Goal: Task Accomplishment & Management: Manage account settings

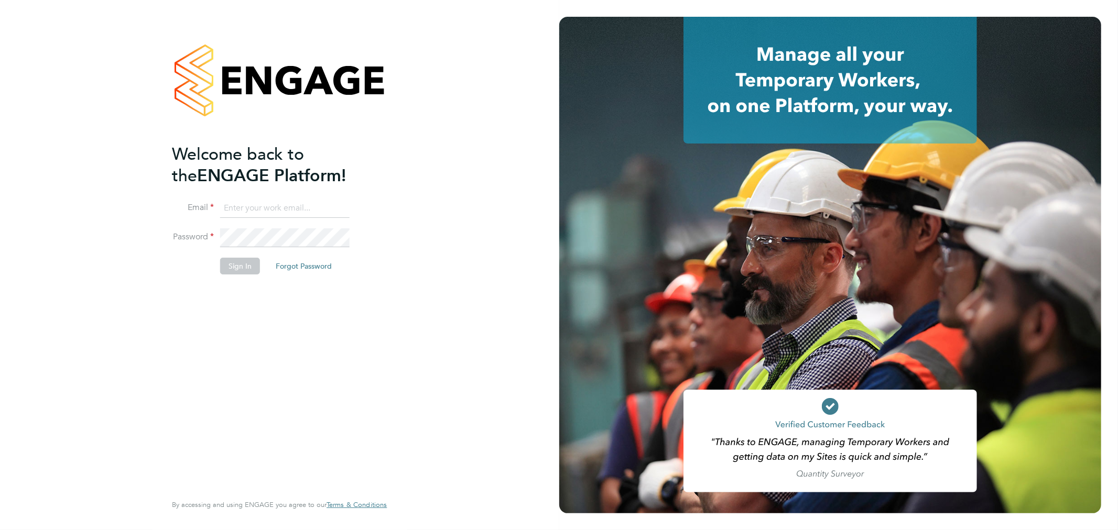
type input "cheri@enhancecatering.co.uk"
click at [239, 269] on button "Sign In" at bounding box center [240, 266] width 40 height 17
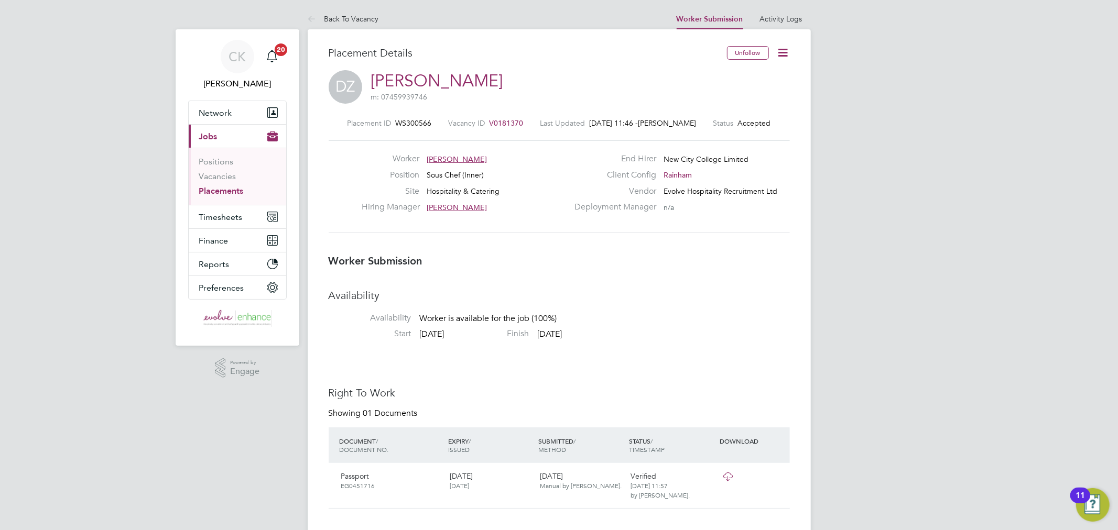
click at [786, 50] on icon at bounding box center [783, 52] width 13 height 13
click at [707, 126] on li "Confirm" at bounding box center [738, 128] width 97 height 15
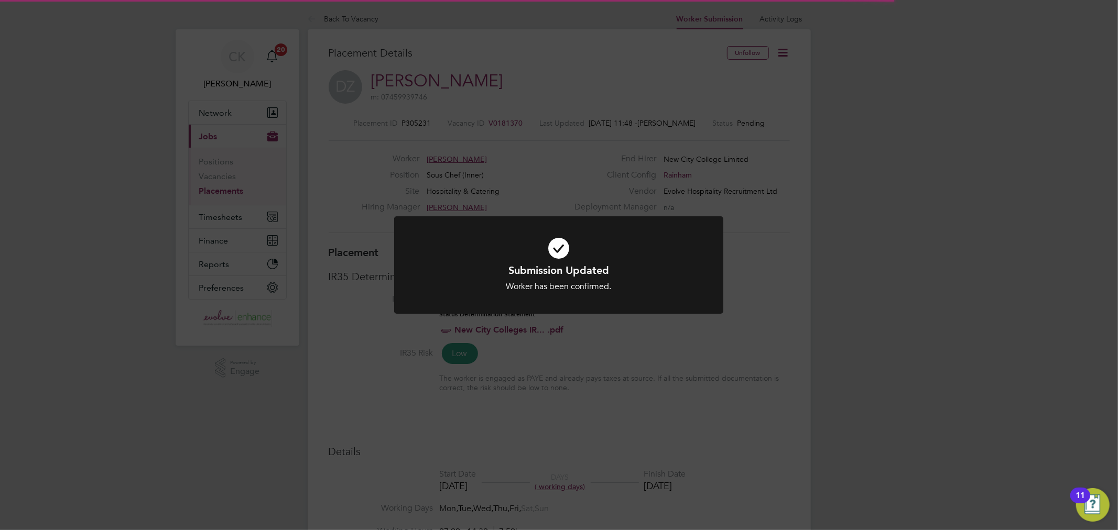
scroll to position [5, 5]
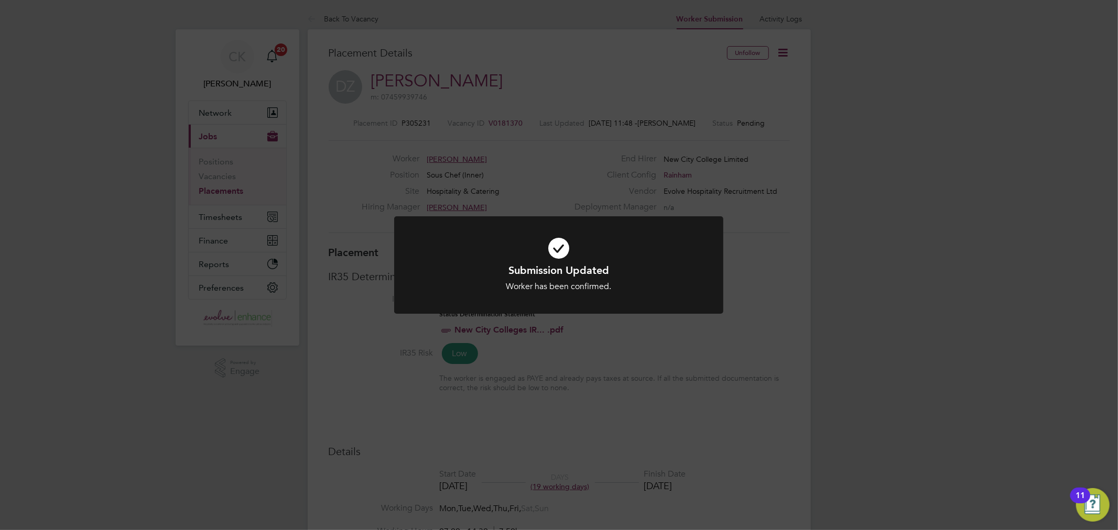
click at [798, 100] on div "Submission Updated Worker has been confirmed. Cancel Okay" at bounding box center [559, 265] width 1118 height 530
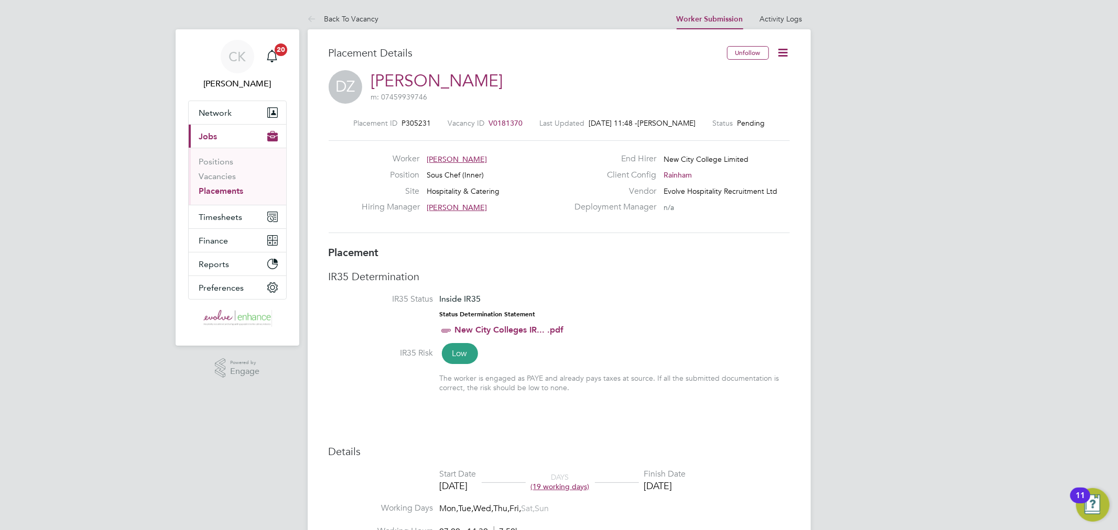
drag, startPoint x: 783, startPoint y: 54, endPoint x: 771, endPoint y: 105, distance: 52.4
click at [783, 56] on icon at bounding box center [783, 52] width 13 height 13
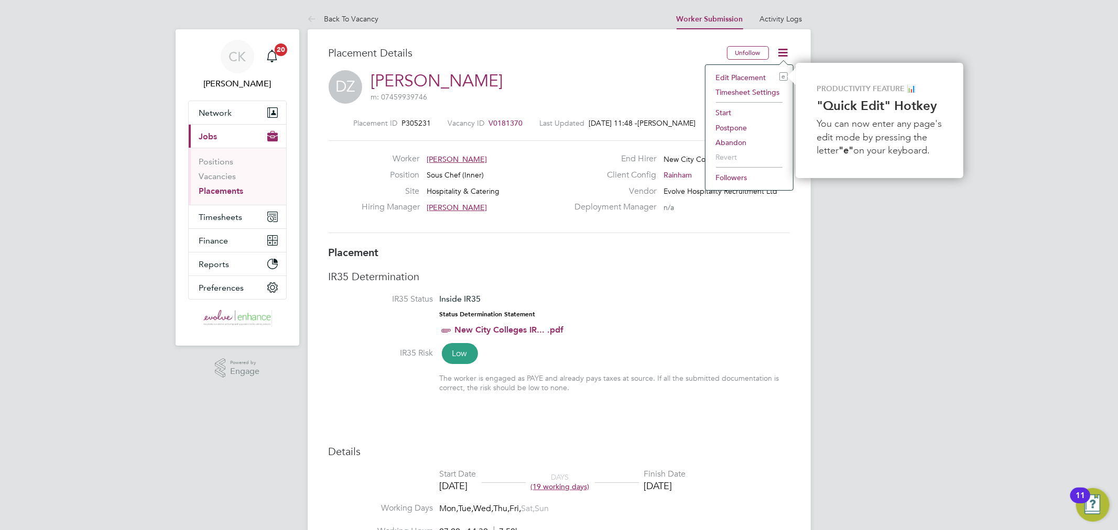
click at [729, 111] on li "Start" at bounding box center [749, 112] width 77 height 15
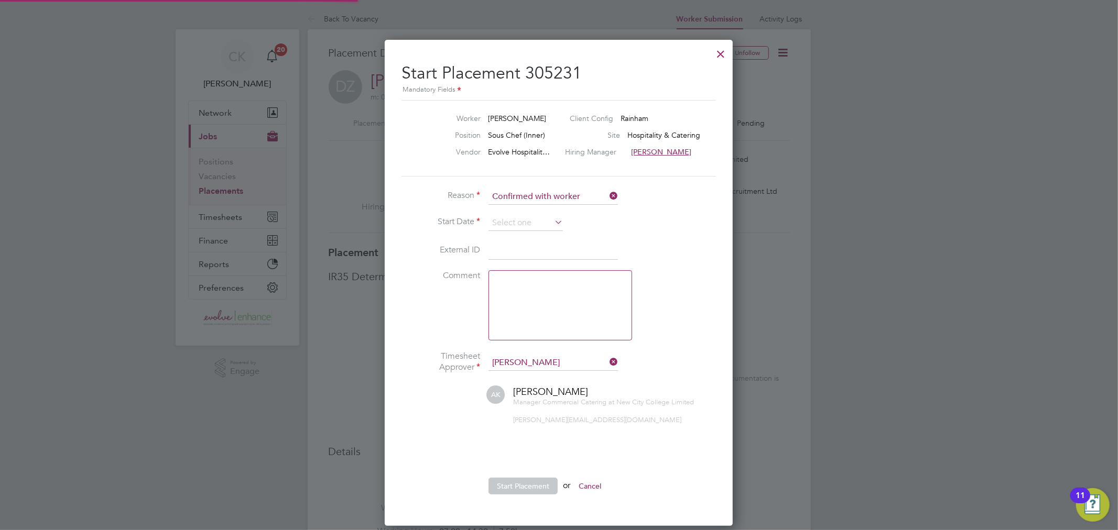
scroll to position [10, 129]
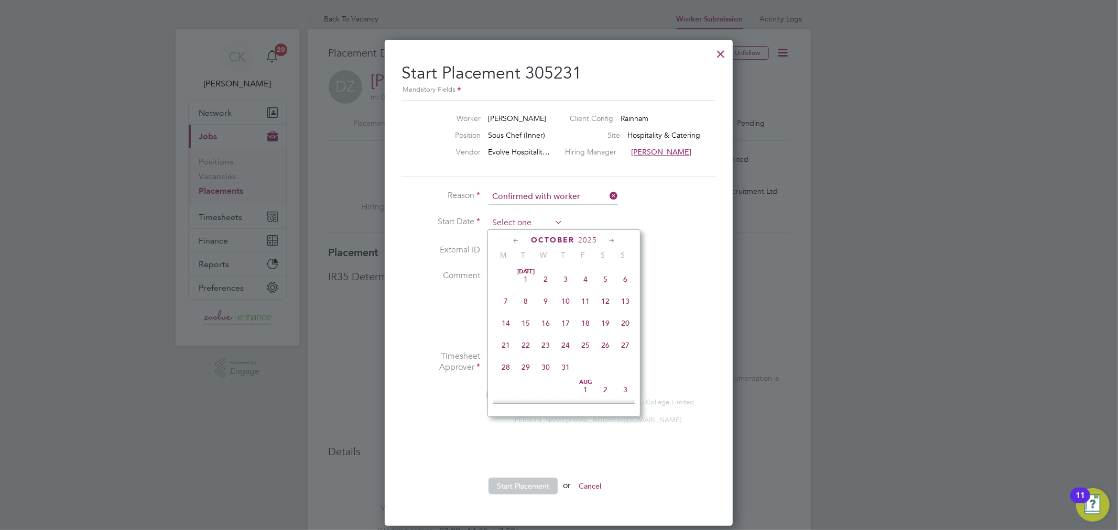
click at [505, 218] on input at bounding box center [525, 223] width 74 height 16
click at [564, 325] on span "2" at bounding box center [565, 319] width 20 height 20
type input "02 Oct 2025"
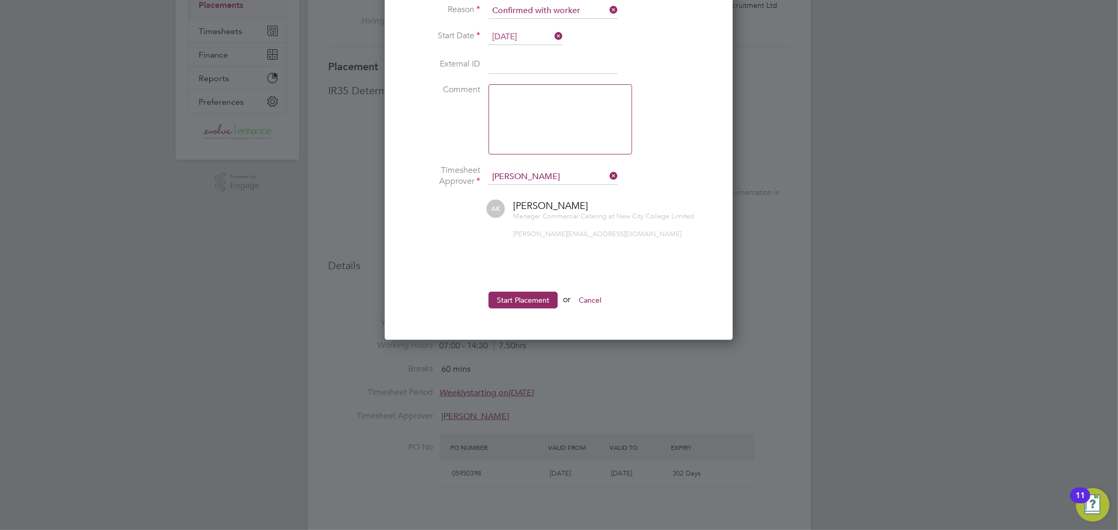
scroll to position [233, 0]
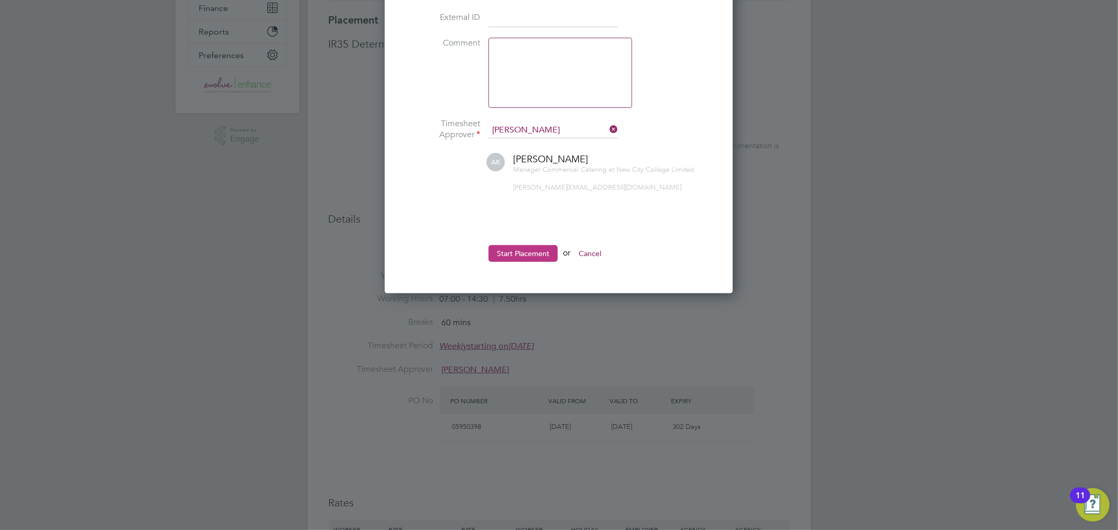
click at [542, 252] on button "Start Placement" at bounding box center [522, 253] width 69 height 17
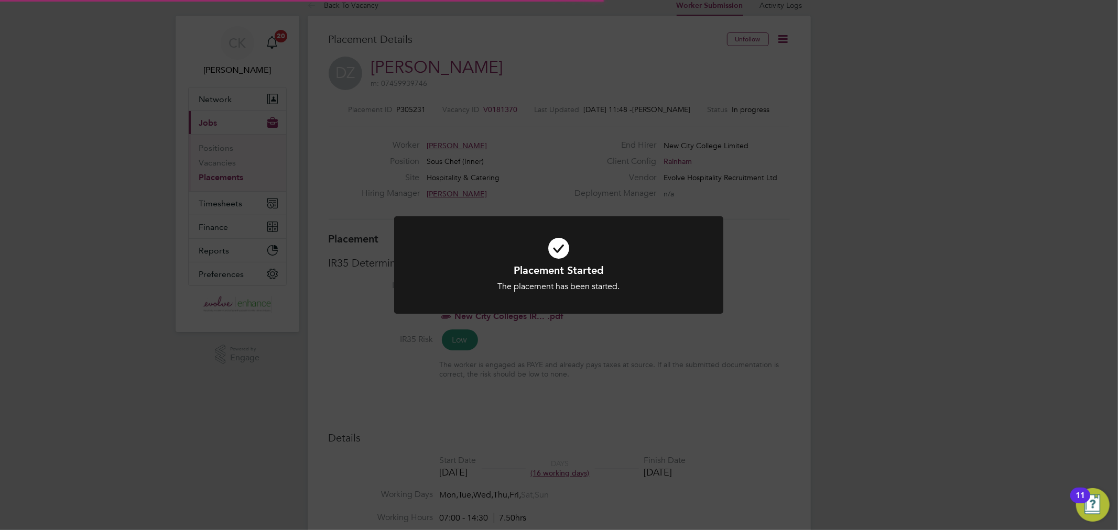
scroll to position [0, 0]
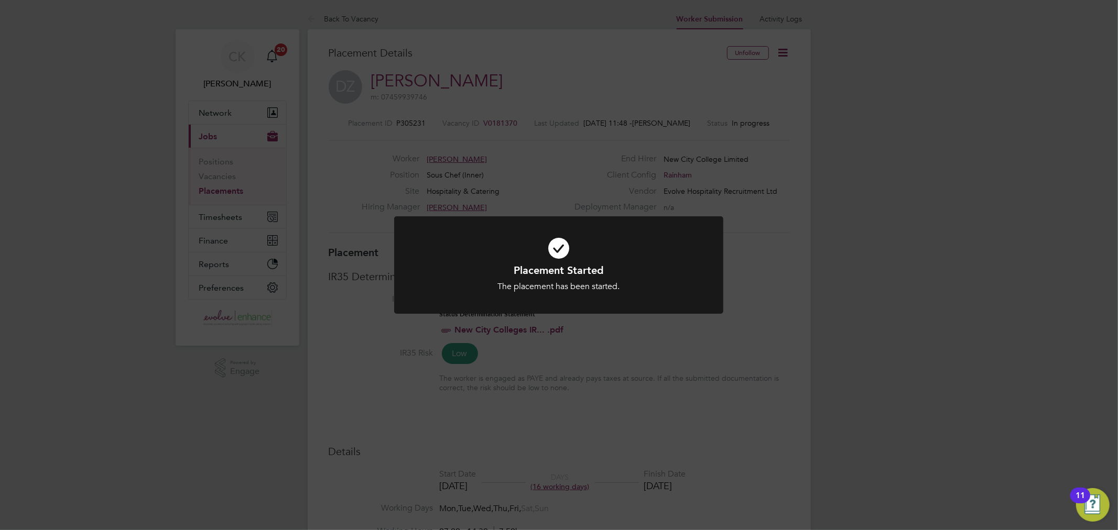
click at [558, 255] on icon at bounding box center [558, 248] width 272 height 41
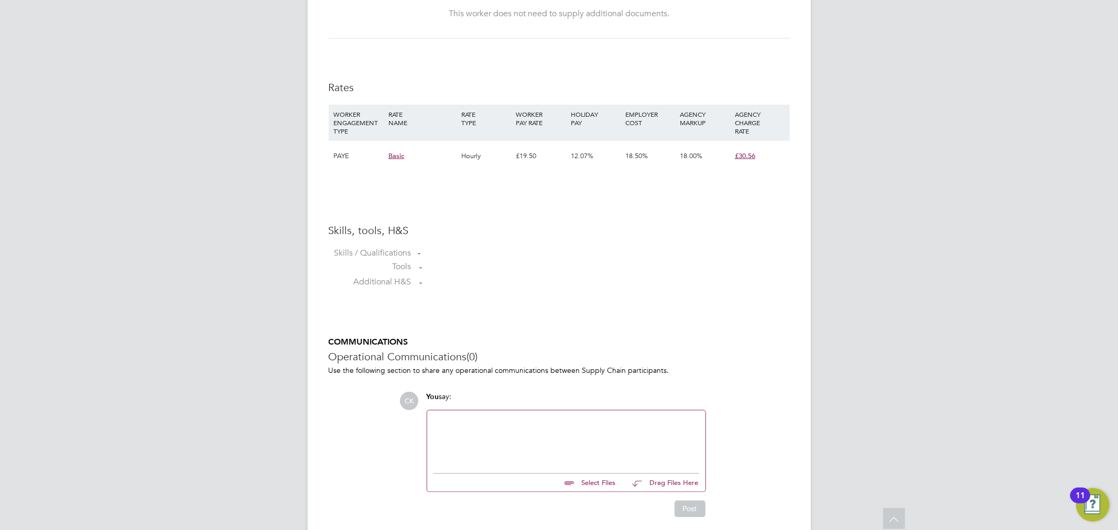
scroll to position [1264, 0]
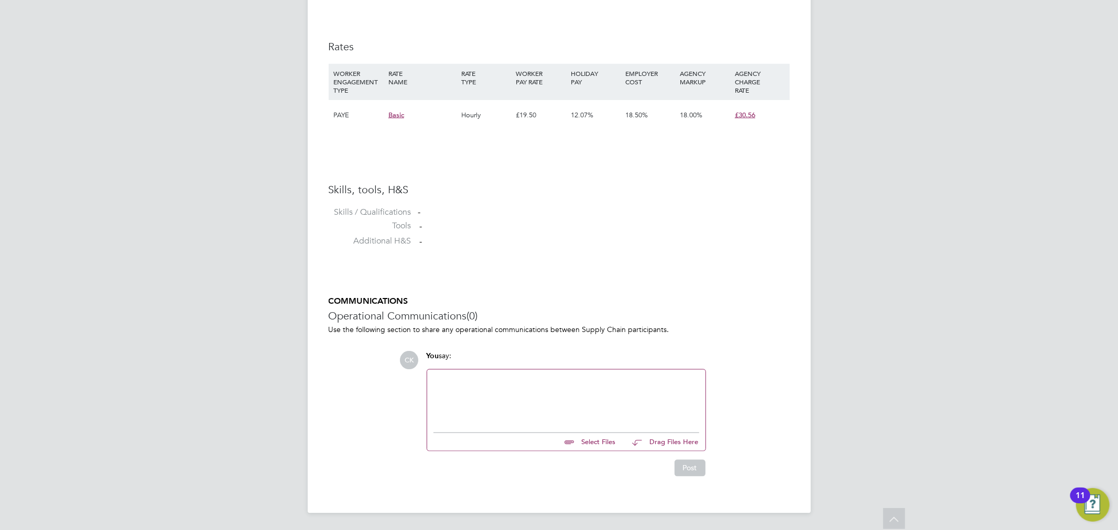
click at [609, 441] on input "file" at bounding box center [620, 440] width 157 height 15
type input "C:\fakepath\Dominik Zak NCC Candidate Vetting Form - New.pdf"
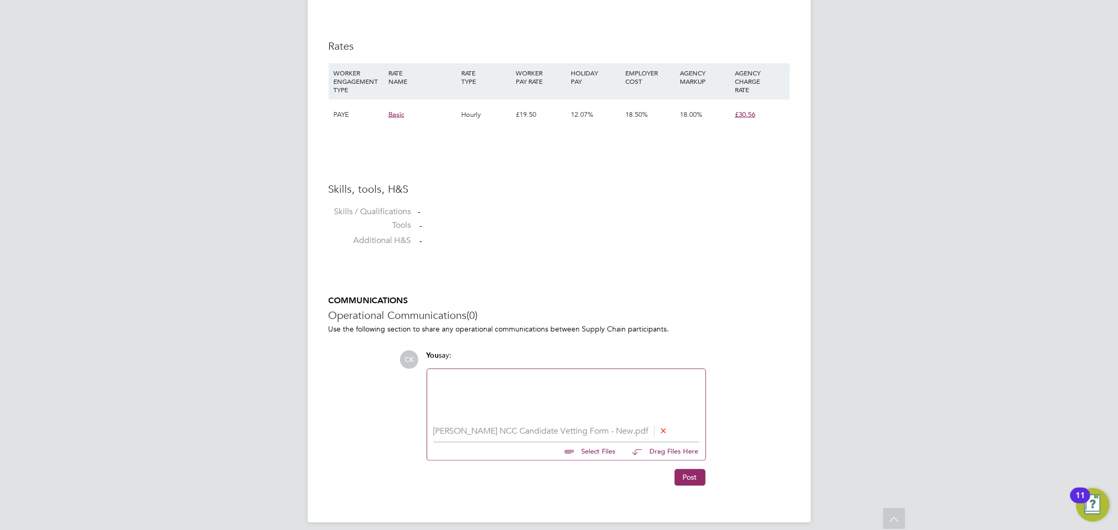
click at [446, 395] on div at bounding box center [566, 398] width 266 height 45
click at [687, 476] on button "Post" at bounding box center [689, 478] width 31 height 17
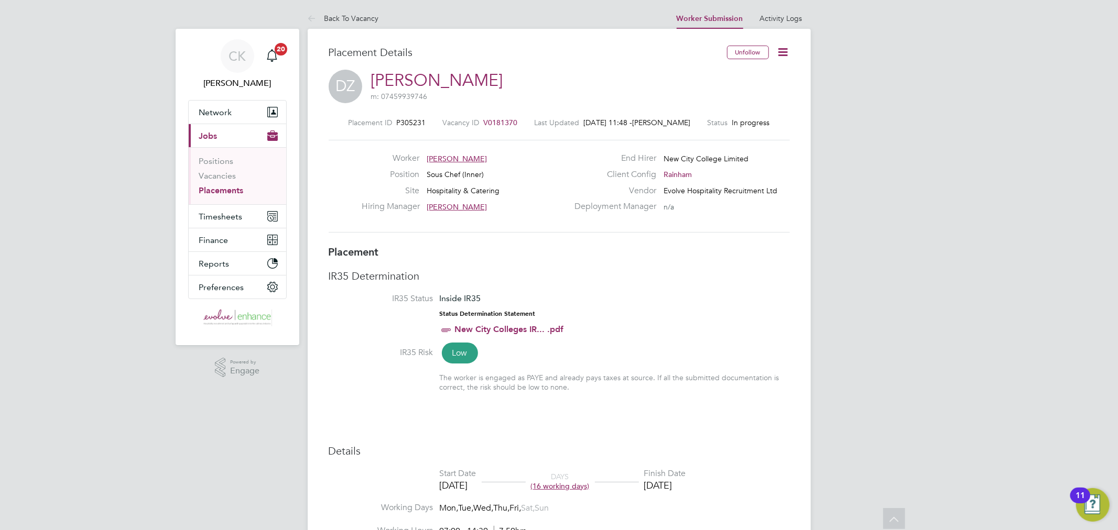
scroll to position [0, 0]
click at [777, 58] on icon at bounding box center [783, 52] width 13 height 13
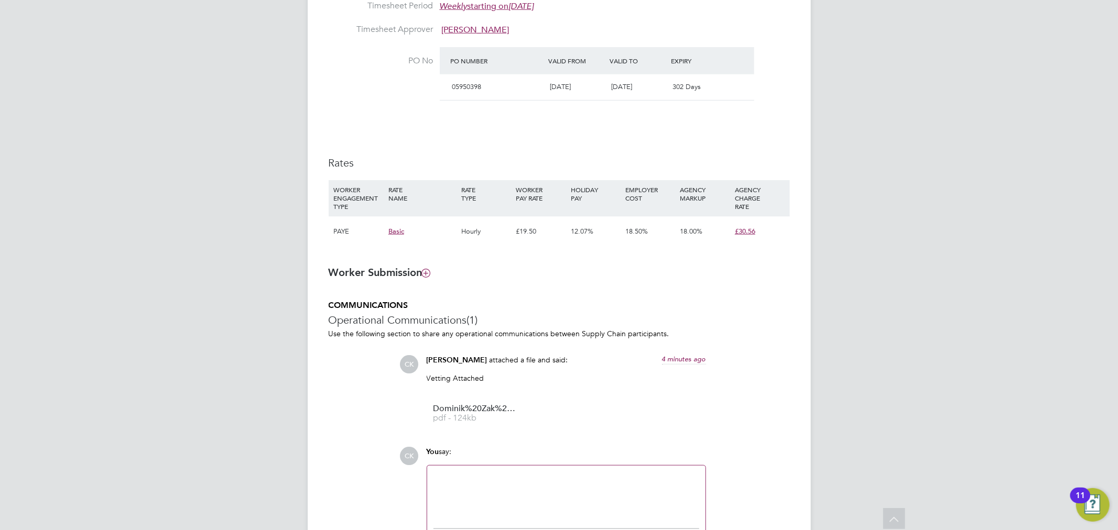
scroll to position [320, 0]
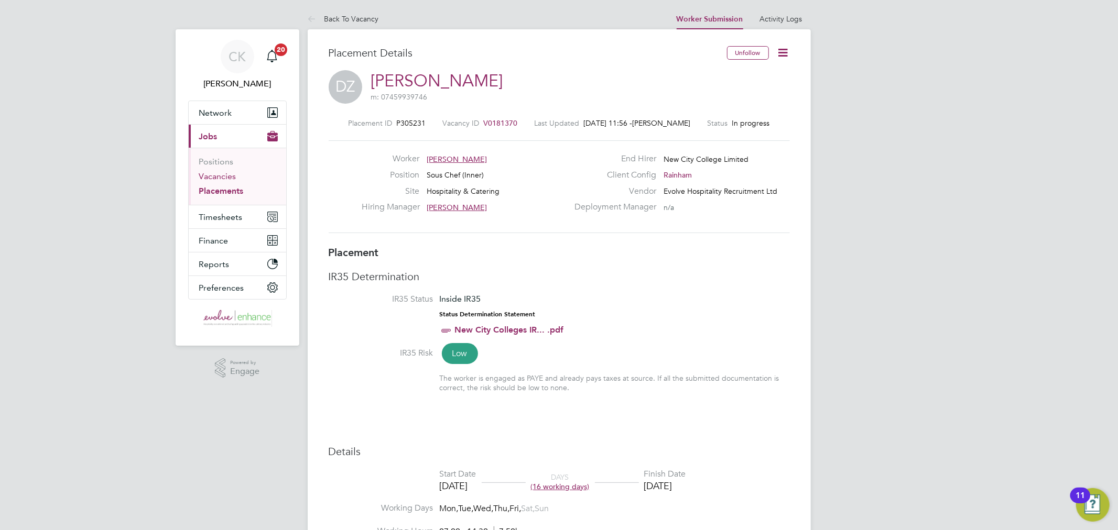
drag, startPoint x: 216, startPoint y: 175, endPoint x: 238, endPoint y: 181, distance: 22.8
click at [216, 175] on link "Vacancies" at bounding box center [217, 176] width 37 height 10
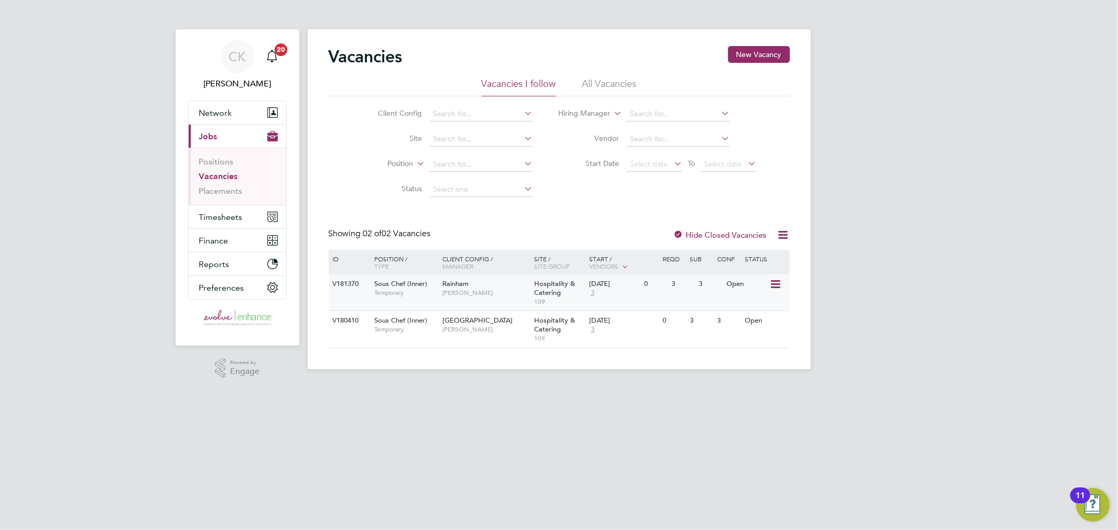
click at [512, 290] on span "Anna Kucharska" at bounding box center [485, 293] width 86 height 8
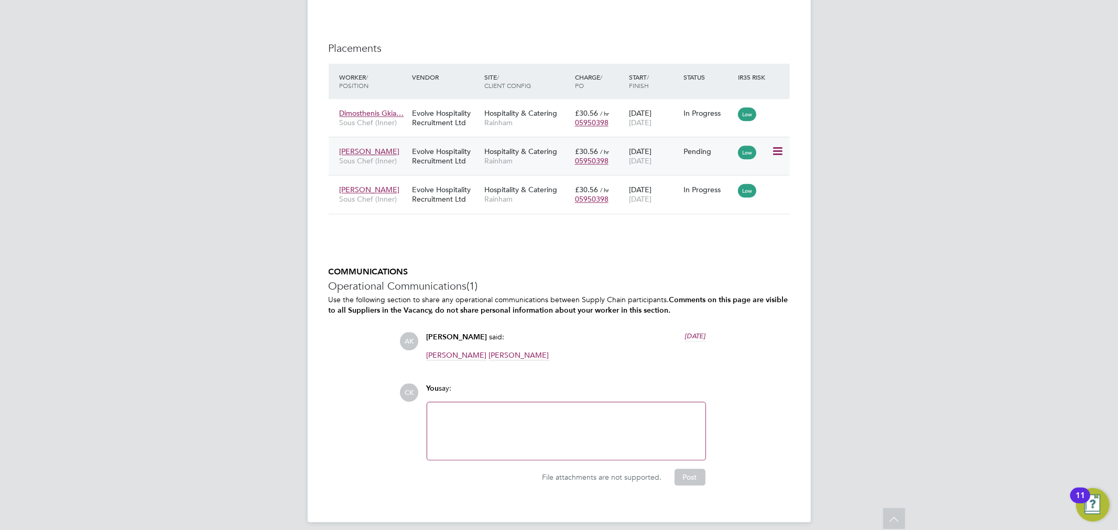
click at [537, 156] on span "Rainham" at bounding box center [526, 160] width 85 height 9
click at [418, 112] on div "Evolve Hospitality Recruitment Ltd" at bounding box center [445, 117] width 72 height 29
click at [477, 158] on div "Evolve Hospitality Recruitment Ltd" at bounding box center [445, 155] width 72 height 29
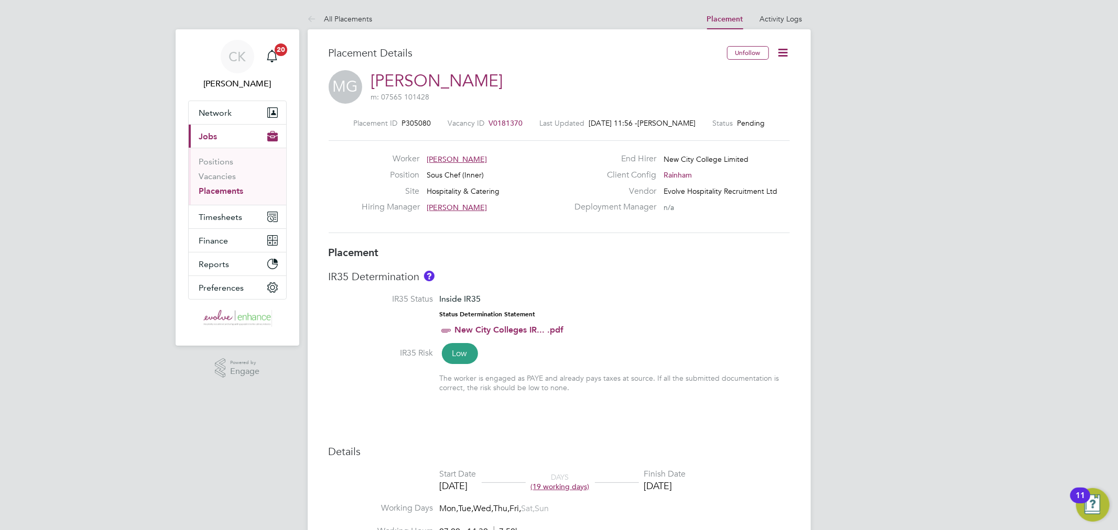
click at [783, 55] on icon at bounding box center [783, 52] width 13 height 13
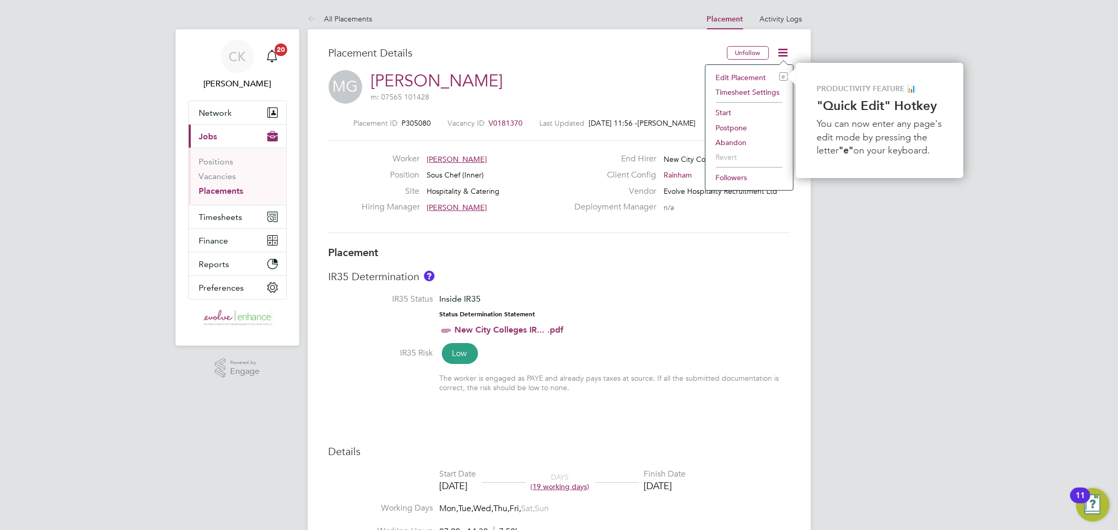
click at [728, 112] on li "Start" at bounding box center [749, 112] width 77 height 15
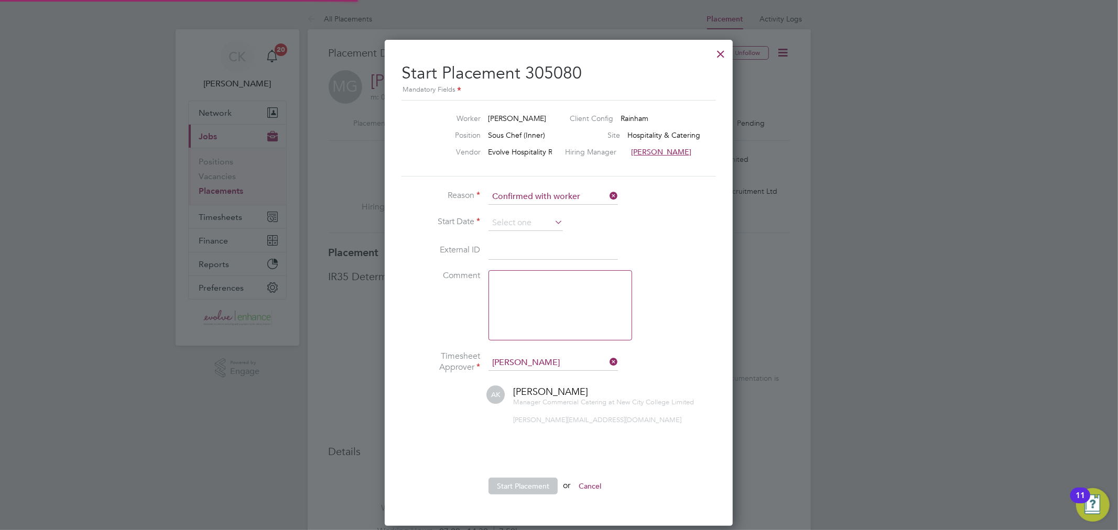
scroll to position [5, 4]
click at [546, 219] on input at bounding box center [525, 223] width 74 height 16
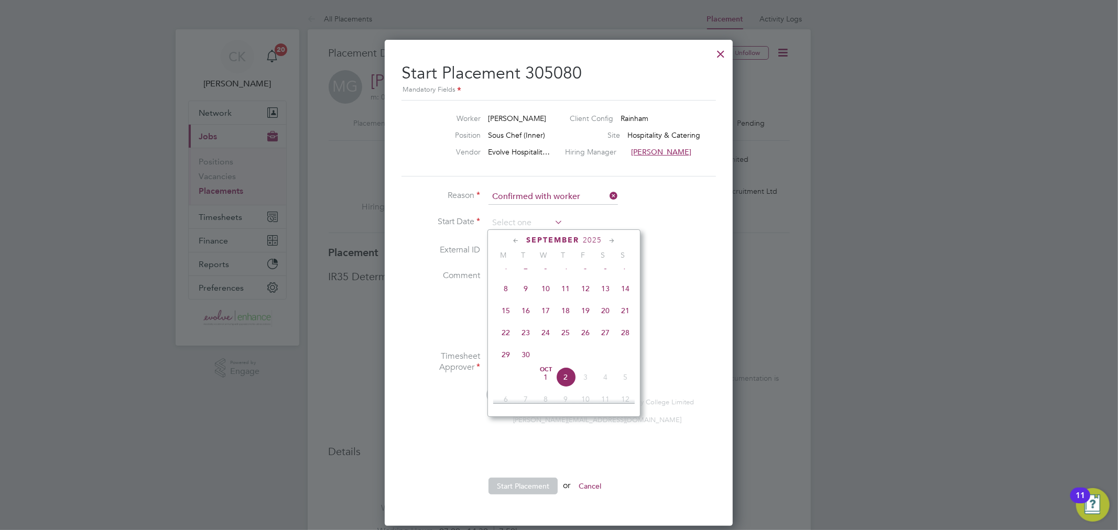
click at [519, 359] on span "30" at bounding box center [526, 355] width 20 height 20
type input "30 Sep 2025"
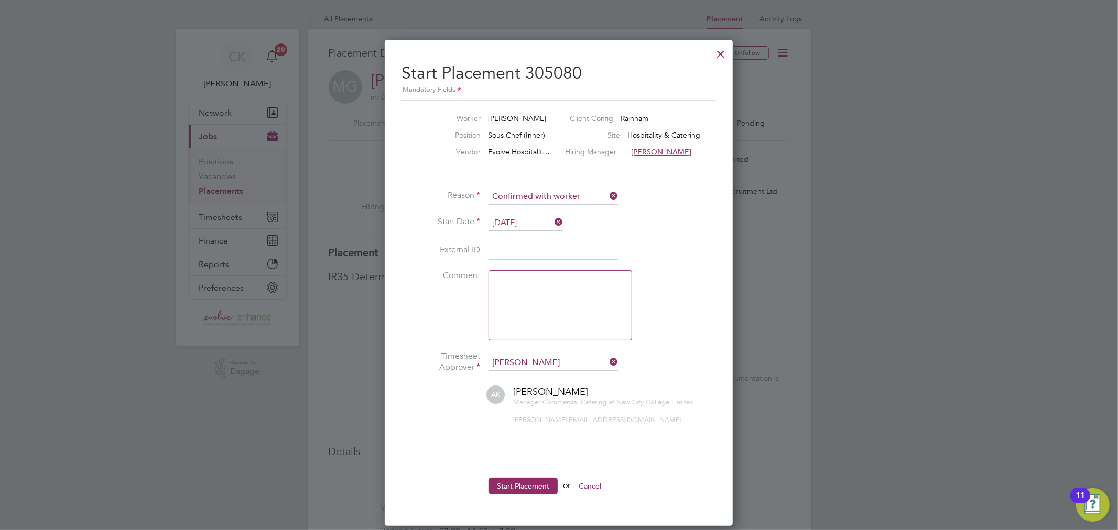
drag, startPoint x: 531, startPoint y: 483, endPoint x: 546, endPoint y: 495, distance: 19.0
click at [531, 483] on button "Start Placement" at bounding box center [522, 486] width 69 height 17
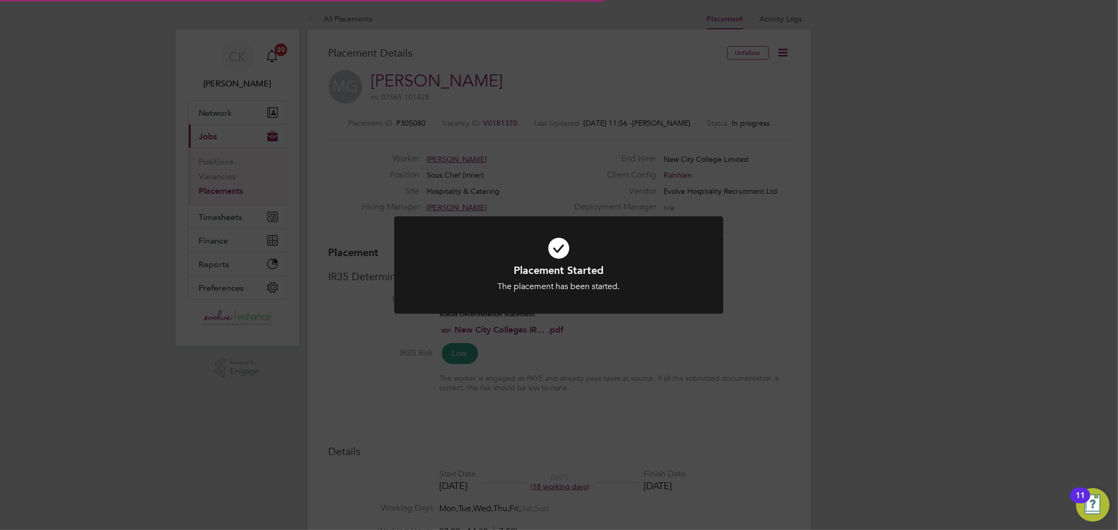
click at [682, 158] on div "Placement Started The placement has been started. Cancel Okay" at bounding box center [559, 265] width 1118 height 530
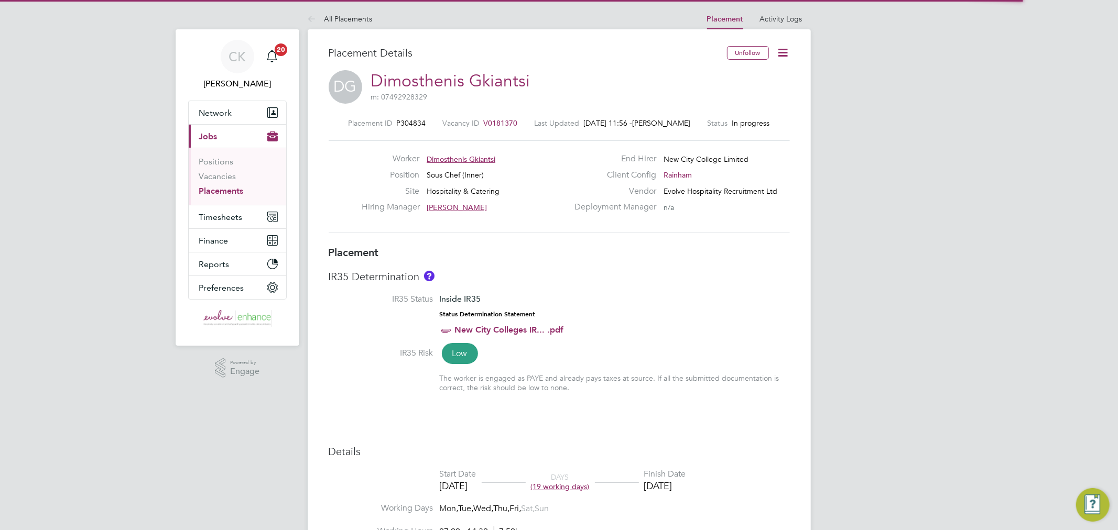
click at [787, 56] on icon at bounding box center [783, 52] width 13 height 13
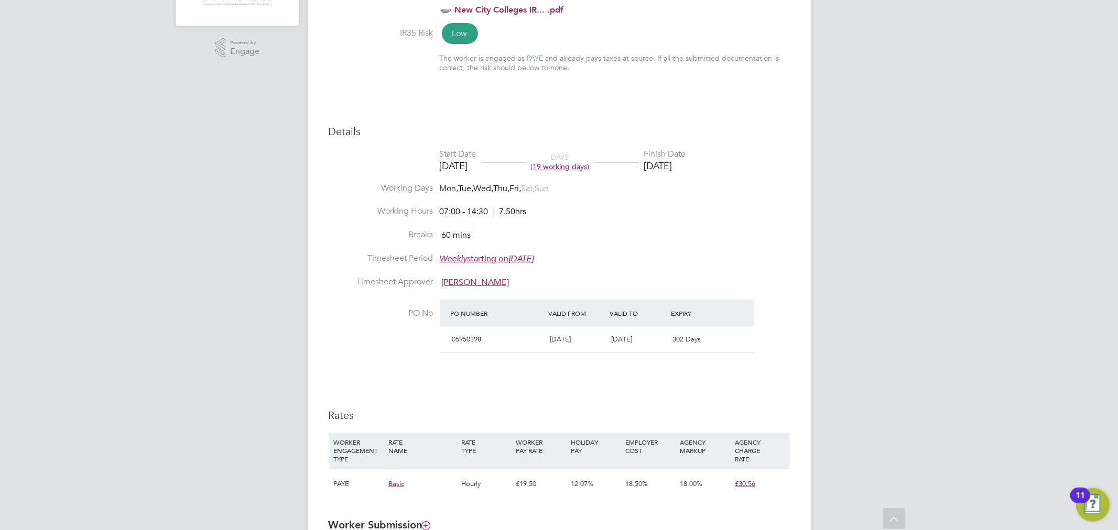
scroll to position [56, 0]
